Goal: Answer question/provide support: Share knowledge or assist other users

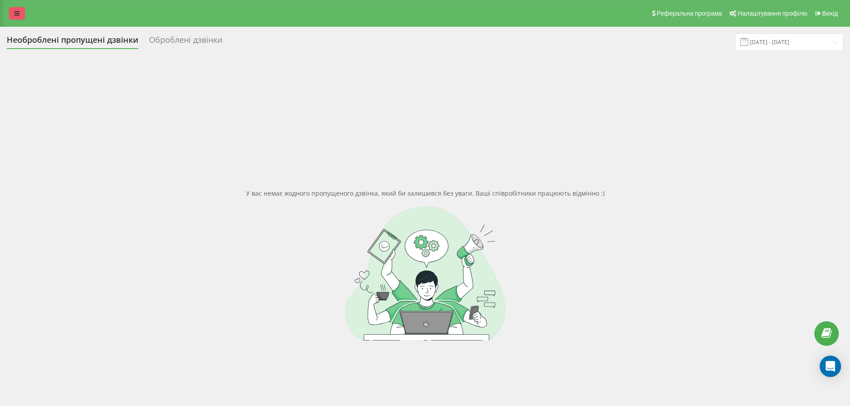
click at [20, 14] on link at bounding box center [17, 13] width 16 height 12
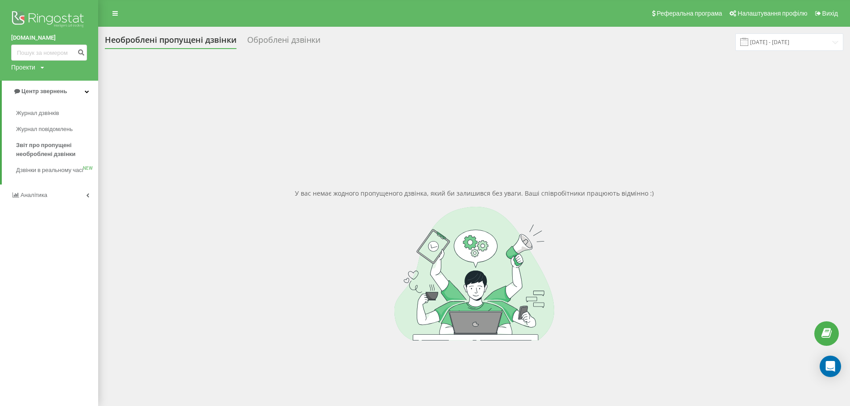
click at [48, 16] on img at bounding box center [49, 20] width 76 height 22
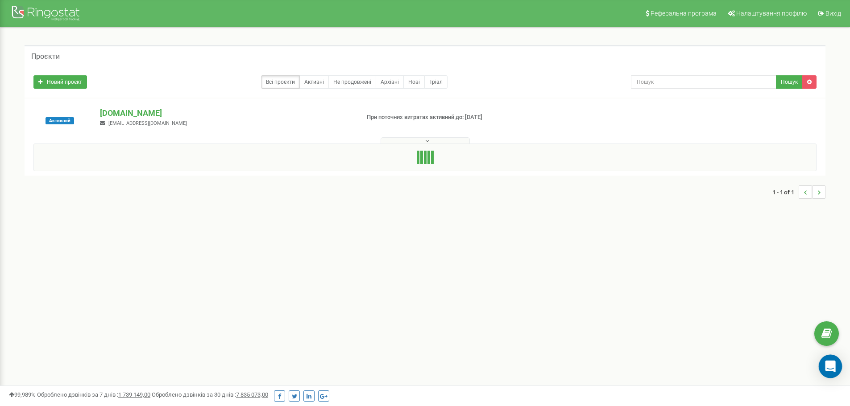
click at [831, 367] on icon "Open Intercom Messenger" at bounding box center [830, 367] width 10 height 12
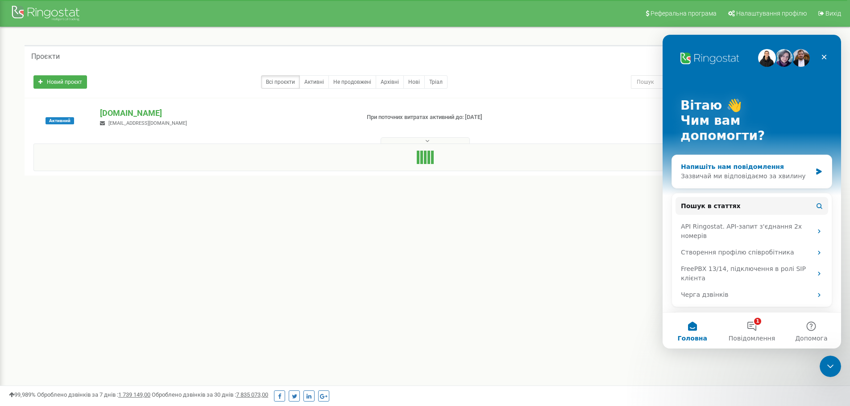
click at [743, 162] on div "Напишіть нам повідомлення" at bounding box center [746, 166] width 131 height 9
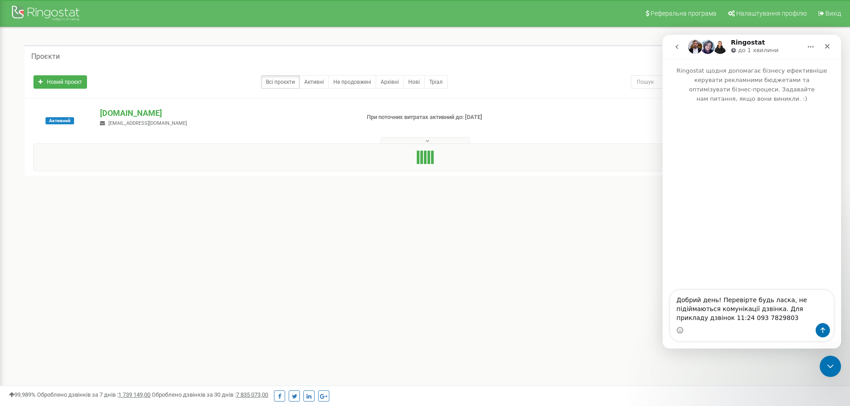
type textarea "Добрий день! Перевірте будь ласка, не підіймаються комунікації дзвінка. Для при…"
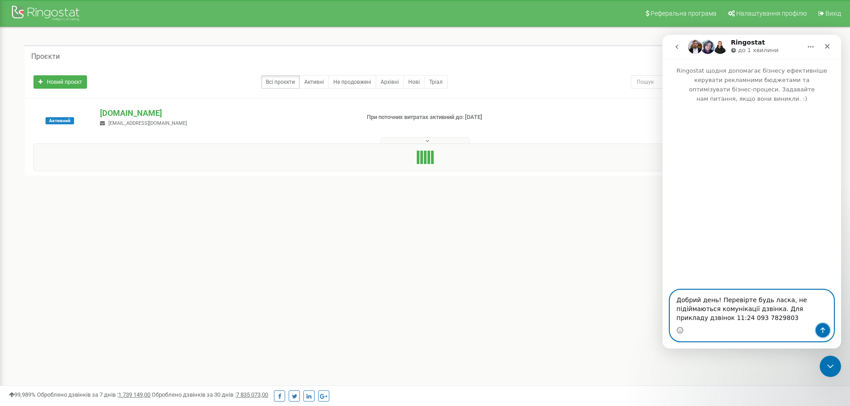
click at [824, 329] on icon "Надіслати повідомлення…" at bounding box center [822, 330] width 7 height 7
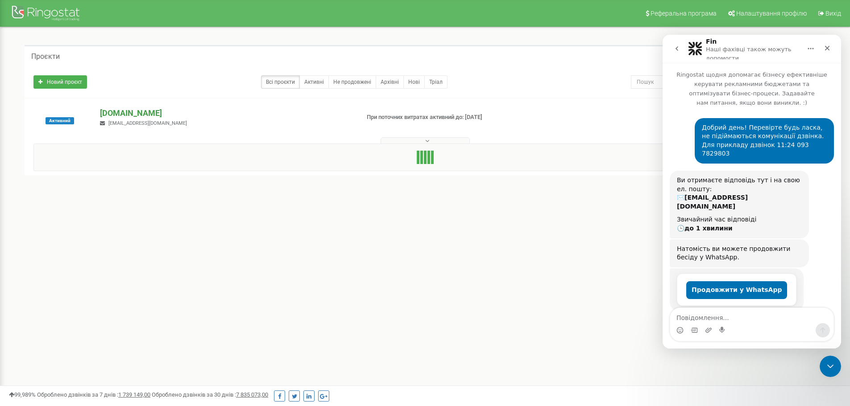
click at [144, 111] on p "[DOMAIN_NAME]" at bounding box center [226, 113] width 252 height 12
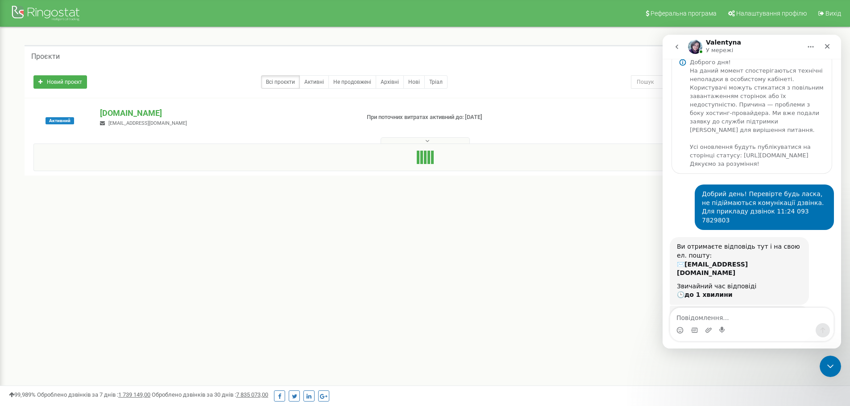
scroll to position [179, 0]
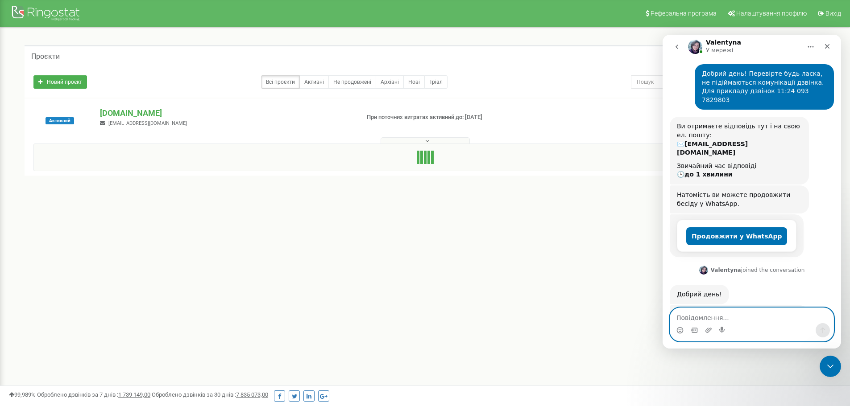
click at [712, 313] on textarea "Повідомлення..." at bounding box center [751, 315] width 163 height 15
paste textarea "Для SMS Телефон Примітка Відправити тестове повідомлення Checked [PHONE_NUMBER]"
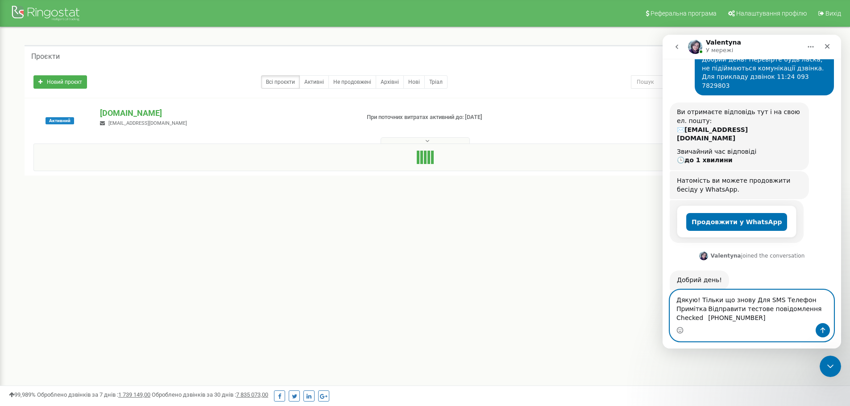
scroll to position [197, 0]
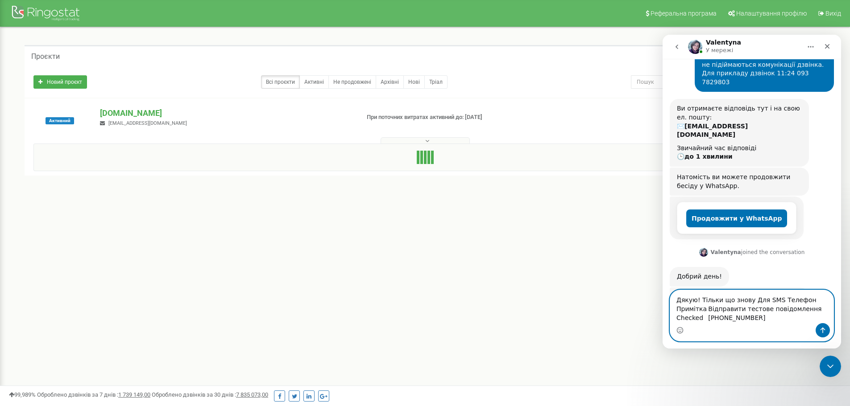
drag, startPoint x: 748, startPoint y: 298, endPoint x: 710, endPoint y: 319, distance: 43.3
click at [710, 319] on textarea "Дякую! Тільки що знову Для SMS Телефон Примітка Відправити тестове повідомлення…" at bounding box center [751, 306] width 163 height 33
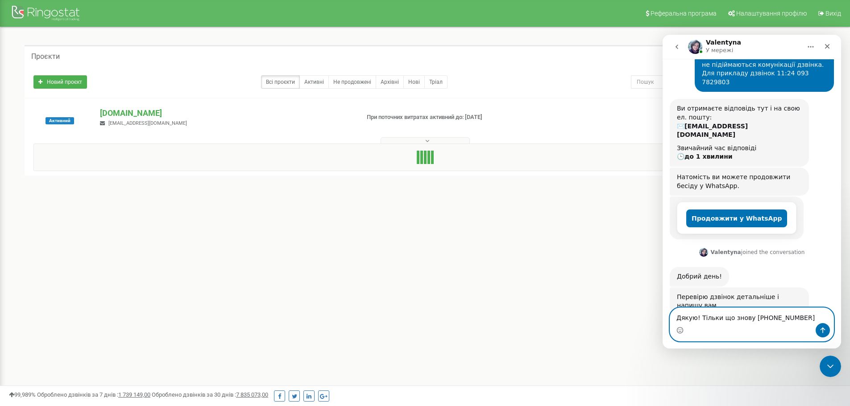
scroll to position [179, 0]
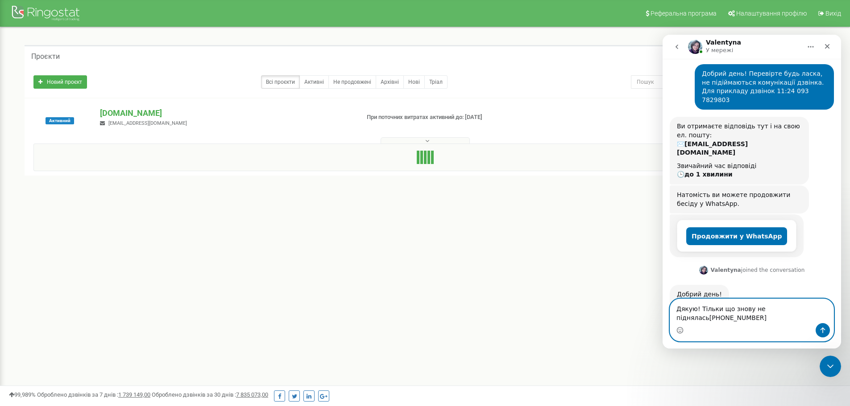
type textarea "Дякую! Тільки що знову не піднялась [PHONE_NUMBER]"
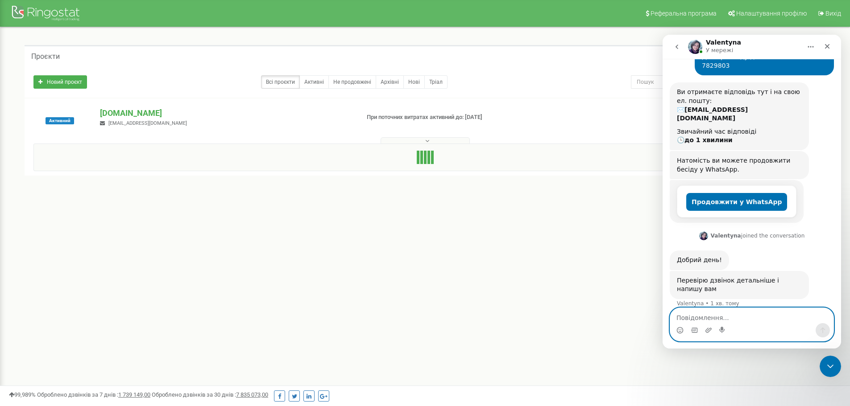
scroll to position [214, 0]
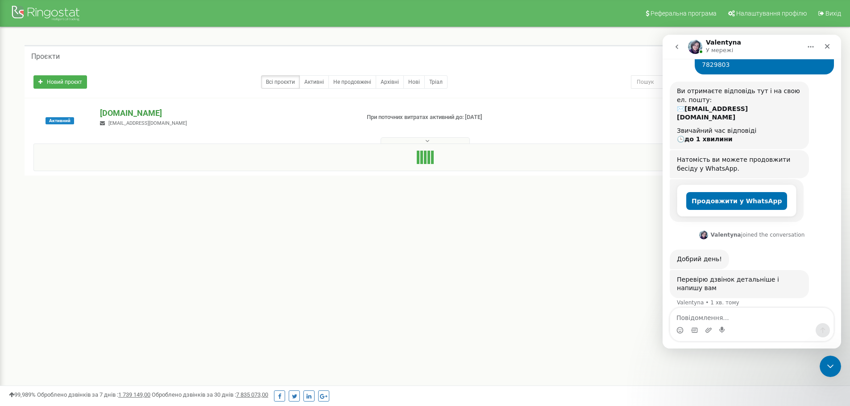
click at [136, 115] on p "[DOMAIN_NAME]" at bounding box center [226, 113] width 252 height 12
click at [134, 113] on p "[DOMAIN_NAME]" at bounding box center [226, 113] width 252 height 12
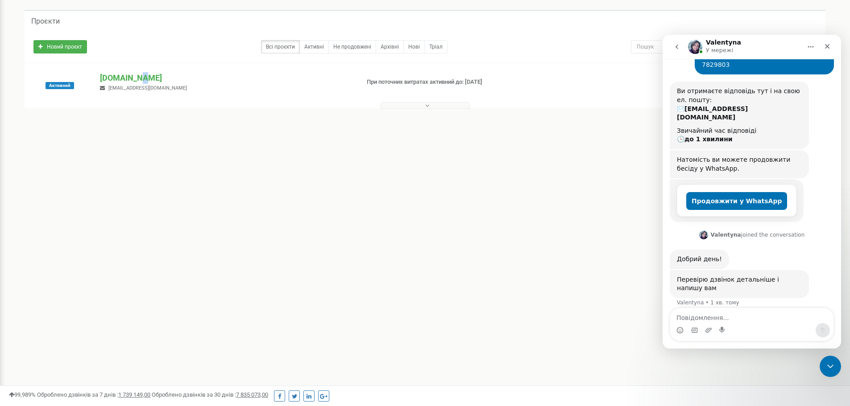
scroll to position [0, 0]
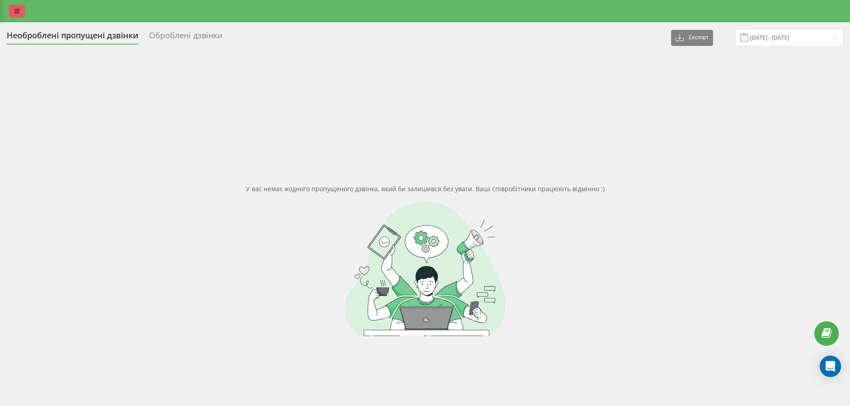
click at [17, 9] on icon at bounding box center [16, 11] width 5 height 6
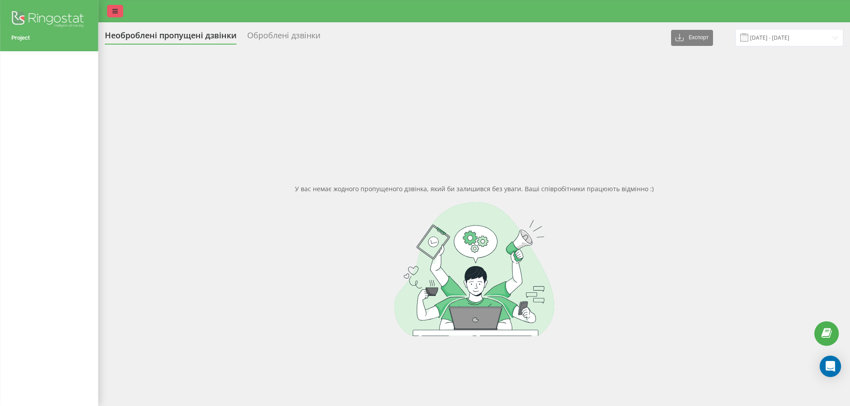
click at [115, 13] on icon at bounding box center [114, 11] width 5 height 6
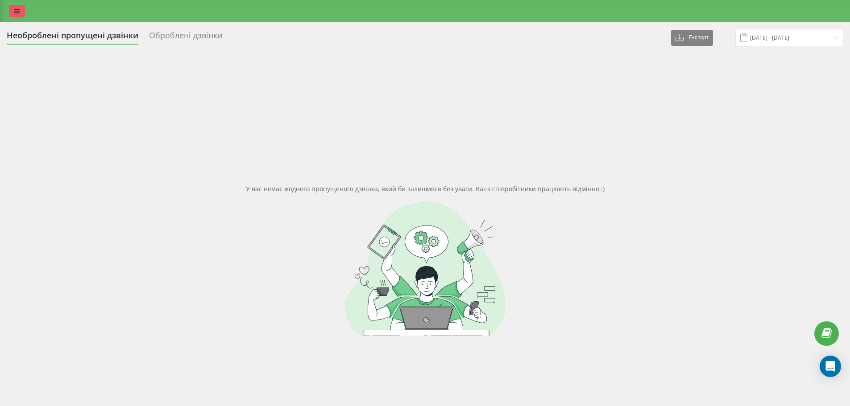
click at [18, 12] on icon at bounding box center [16, 11] width 5 height 6
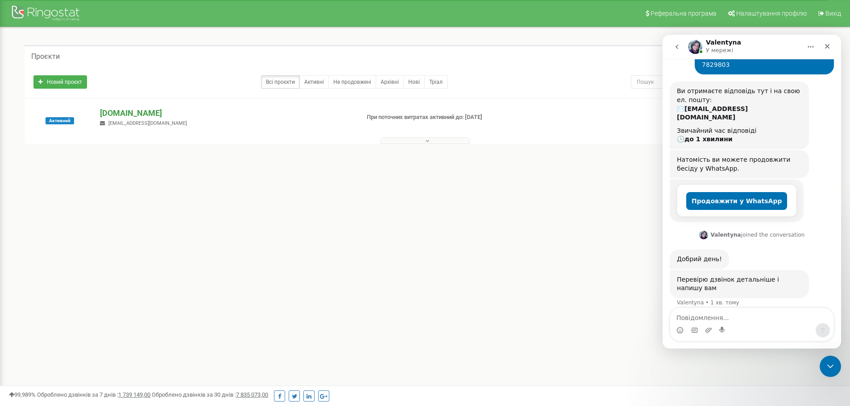
scroll to position [248, 0]
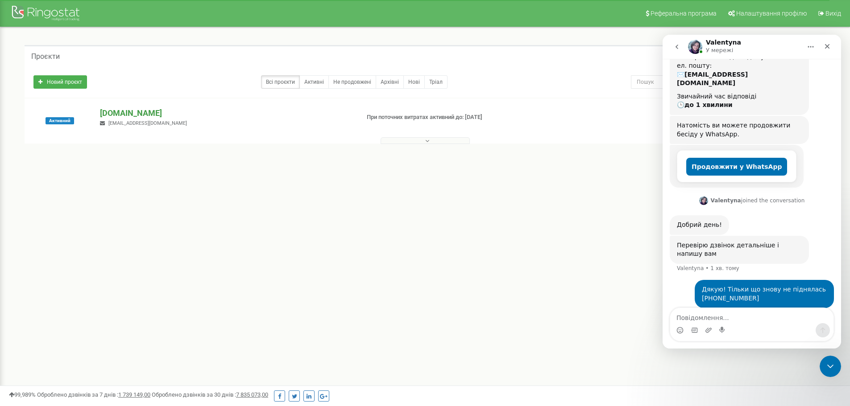
click at [131, 112] on p "[DOMAIN_NAME]" at bounding box center [226, 113] width 252 height 12
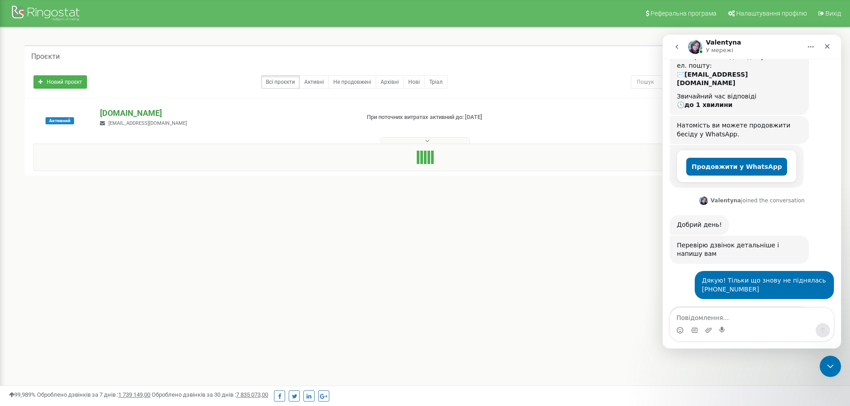
scroll to position [250, 0]
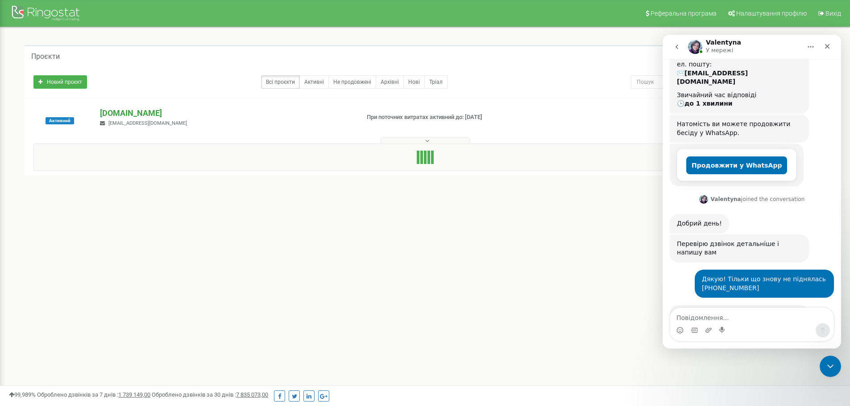
click at [131, 112] on p "[DOMAIN_NAME]" at bounding box center [226, 113] width 252 height 12
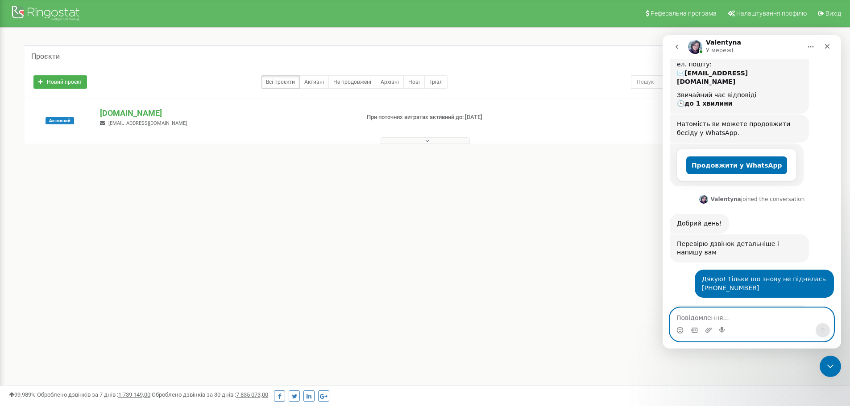
click at [708, 317] on textarea "Повідомлення..." at bounding box center [751, 315] width 163 height 15
click at [126, 113] on p "[DOMAIN_NAME]" at bounding box center [226, 113] width 252 height 12
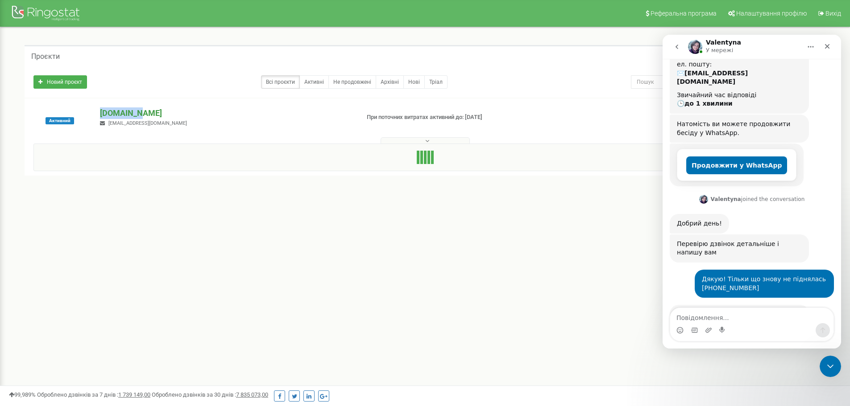
click at [125, 113] on p "[DOMAIN_NAME]" at bounding box center [226, 113] width 252 height 12
click at [127, 112] on p "[DOMAIN_NAME]" at bounding box center [226, 113] width 252 height 12
drag, startPoint x: 206, startPoint y: 161, endPoint x: 203, endPoint y: 156, distance: 6.2
click at [206, 161] on div "1 - 1 of 1" at bounding box center [425, 160] width 801 height 31
click at [145, 113] on p "[DOMAIN_NAME]" at bounding box center [226, 113] width 252 height 12
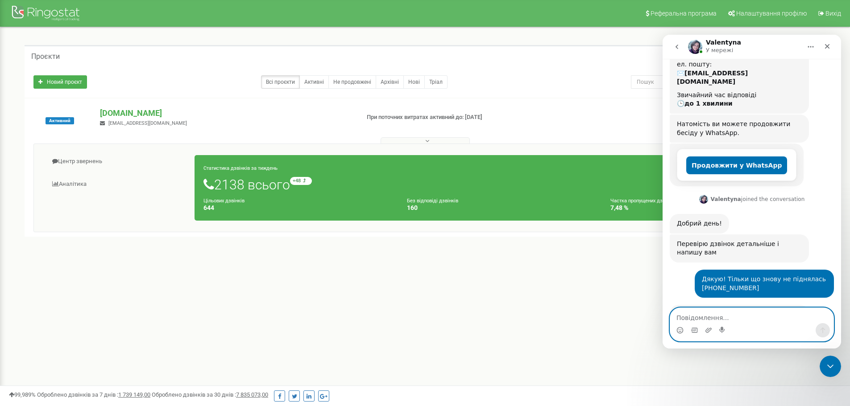
click at [702, 316] on textarea "Повідомлення..." at bounding box center [751, 315] width 163 height 15
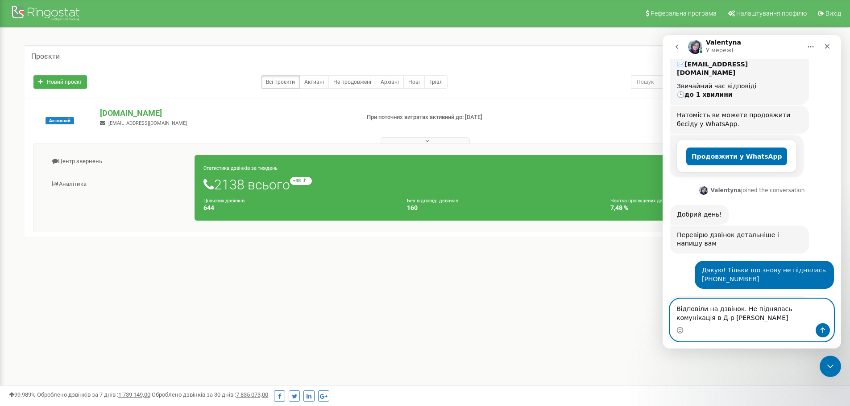
type textarea "Відповіли на дзвінок. Не піднялась комунікація в Д-р Елекс"
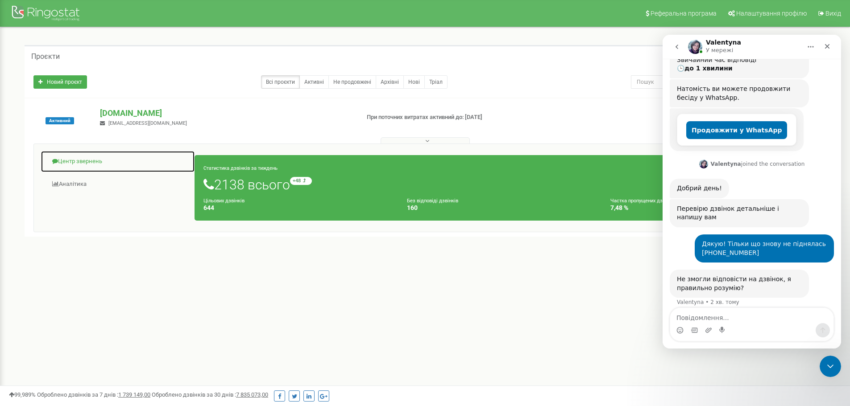
click at [70, 159] on link "Центр звернень" at bounding box center [118, 162] width 154 height 22
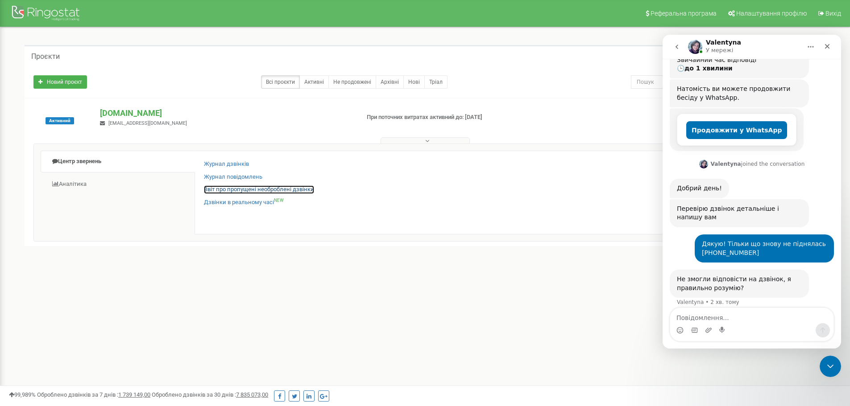
click at [223, 188] on link "Звіт про пропущені необроблені дзвінки" at bounding box center [259, 190] width 110 height 8
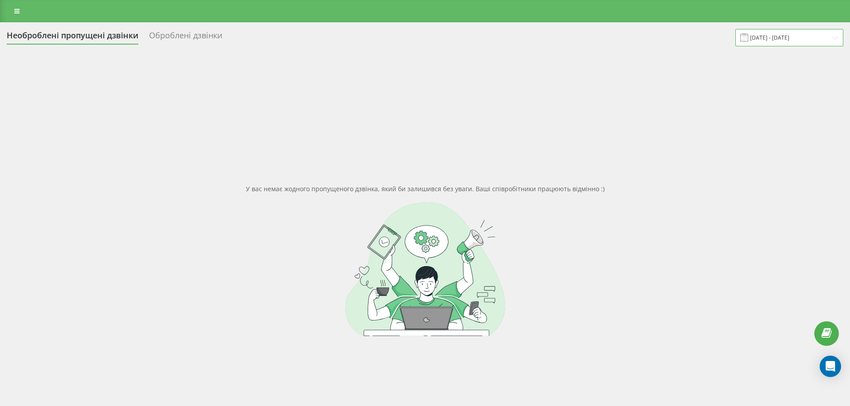
click at [776, 35] on input "[DATE] - [DATE]" at bounding box center [789, 37] width 108 height 17
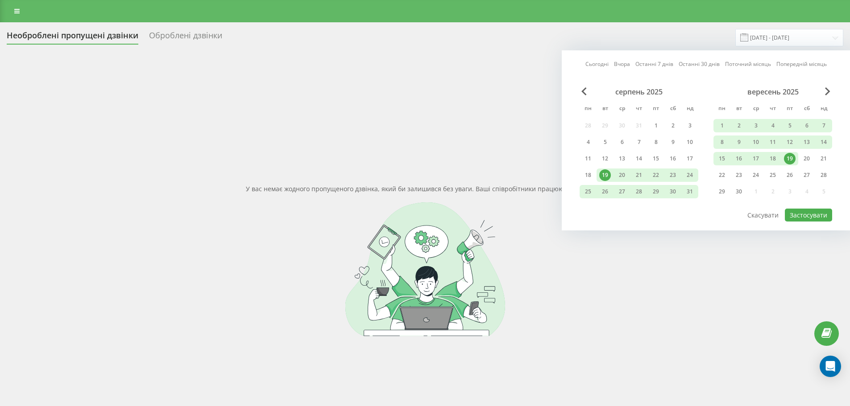
click at [805, 198] on div "вересень 2025 пн вт ср чт пт сб нд 1 2 3 4 5 6 7 8 9 10 11 12 13 14 15 16 17 18…" at bounding box center [772, 144] width 119 height 114
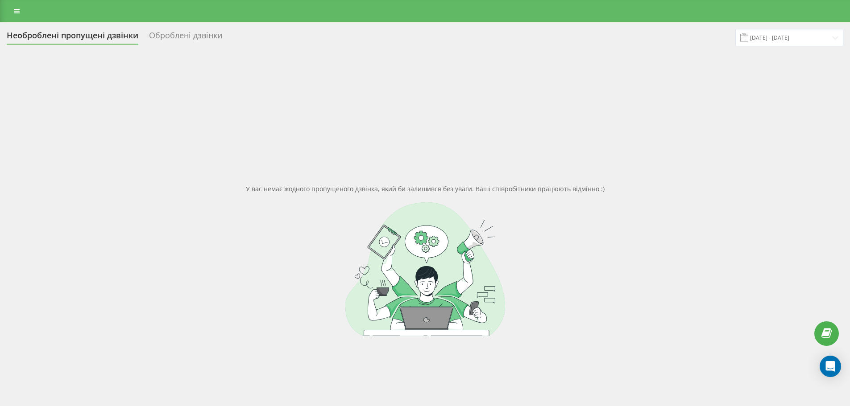
click at [622, 300] on div at bounding box center [425, 269] width 836 height 134
click at [834, 368] on icon "Open Intercom Messenger" at bounding box center [830, 367] width 10 height 12
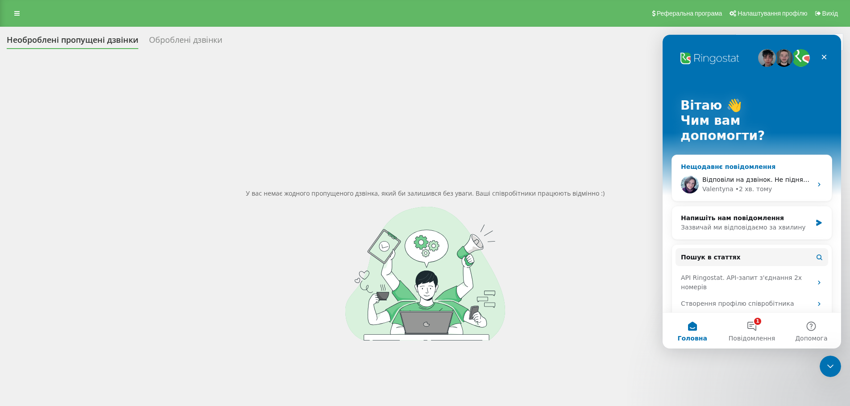
click at [764, 176] on span "Відповіли на дзвінок. Не піднялась комунікація в Д-р Елекс" at bounding box center [823, 179] width 243 height 7
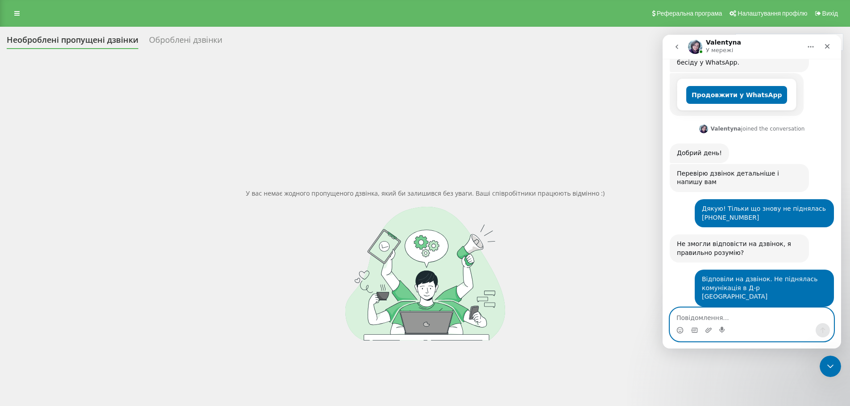
scroll to position [349, 0]
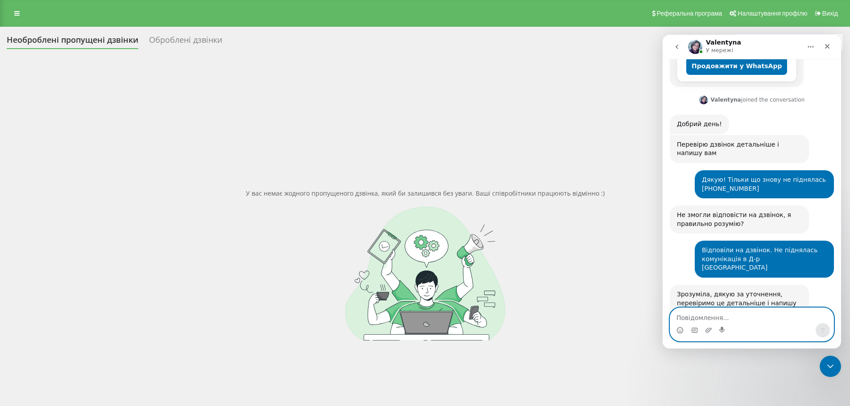
click at [727, 315] on textarea "Повідомлення..." at bounding box center [751, 315] width 163 height 15
type textarea "Очікую вхідний дзвінок, напишу"
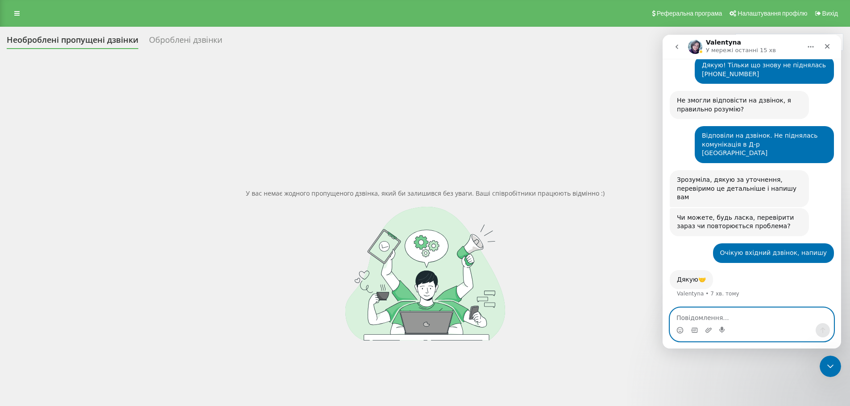
scroll to position [282, 0]
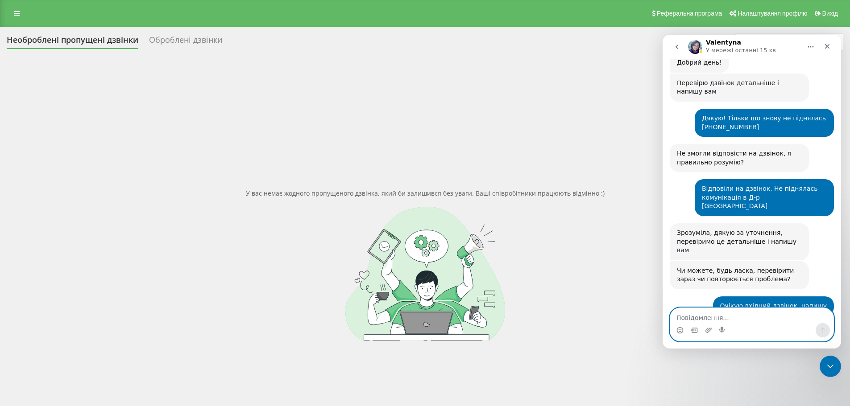
click at [714, 318] on textarea "Повідомлення..." at bounding box center [751, 315] width 163 height 15
type textarea "Все працює. Дякую!"
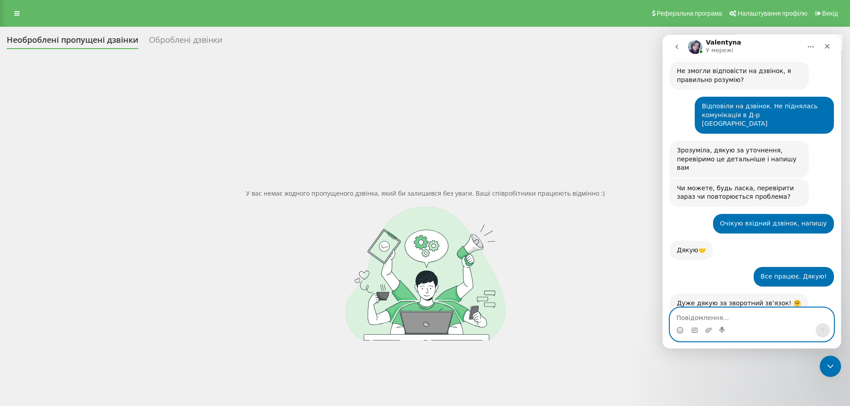
scroll to position [364, 0]
type textarea "Ні. Дякую! Гарного дня!"
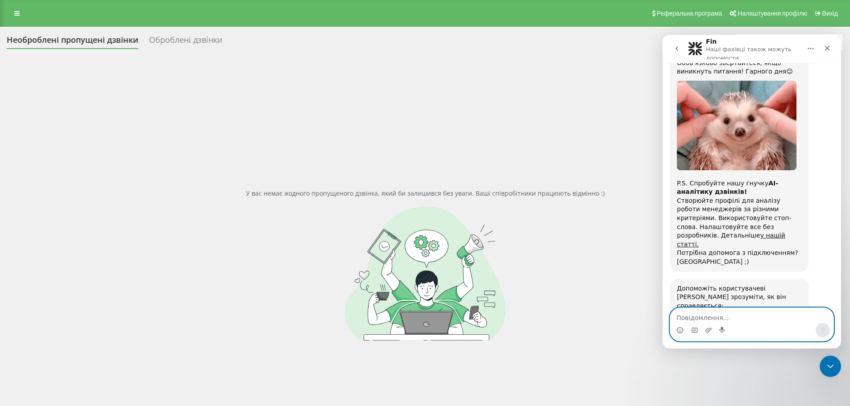
scroll to position [691, 0]
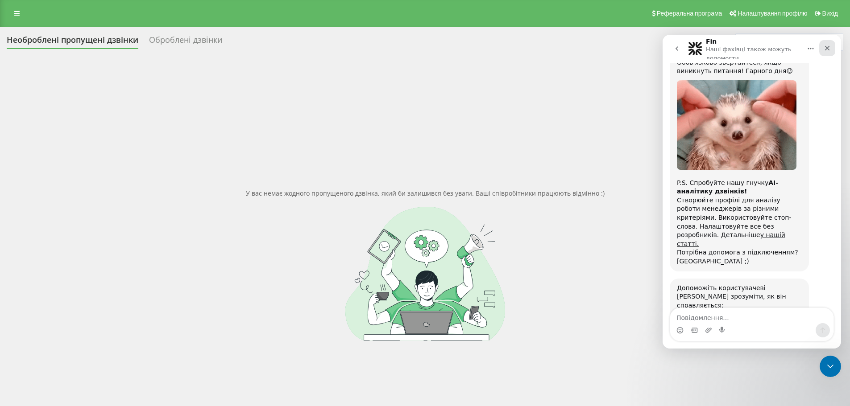
click at [827, 48] on icon "Закрити" at bounding box center [827, 48] width 5 height 5
